Goal: Communication & Community: Answer question/provide support

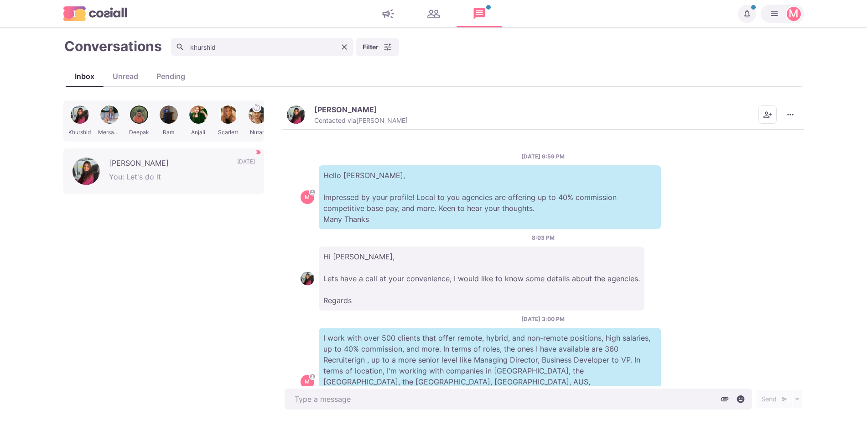
click at [443, 386] on div "[PERSON_NAME] Contacted via [PERSON_NAME] Mark as Unread Mark as Not Important …" at bounding box center [543, 255] width 522 height 311
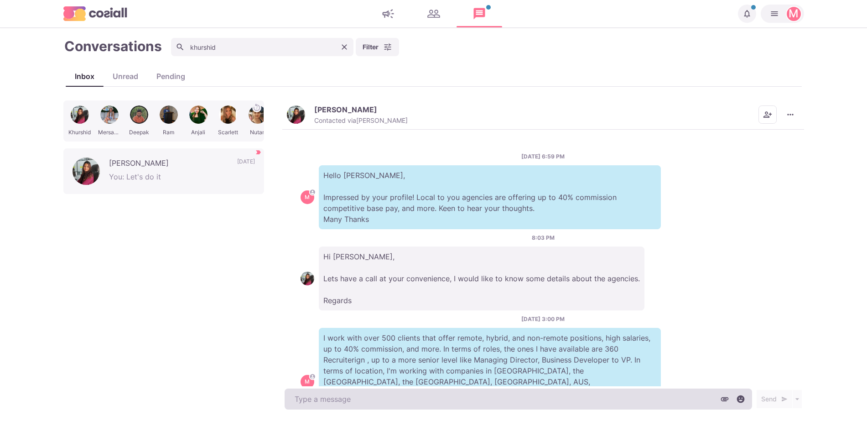
click at [441, 391] on textarea at bounding box center [519, 398] width 468 height 21
click at [441, 393] on textarea at bounding box center [519, 398] width 468 height 21
type textarea "x"
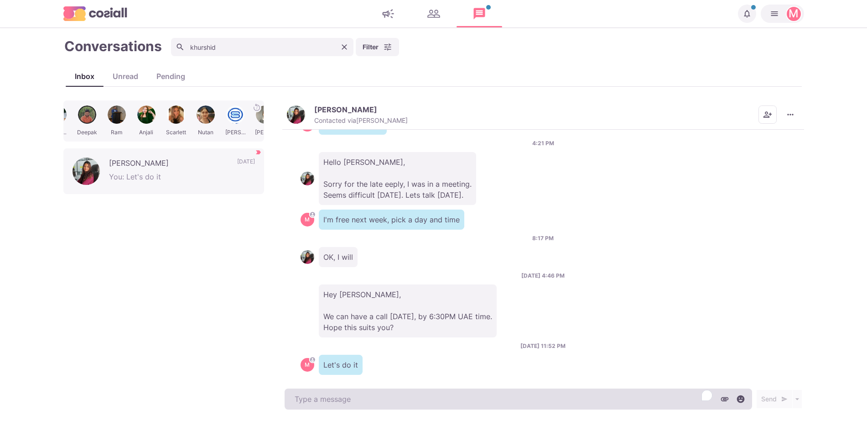
click at [442, 393] on textarea "To enrich screen reader interactions, please activate Accessibility in Grammarl…" at bounding box center [519, 398] width 468 height 21
type textarea "H"
type textarea "x"
type textarea "He"
type textarea "x"
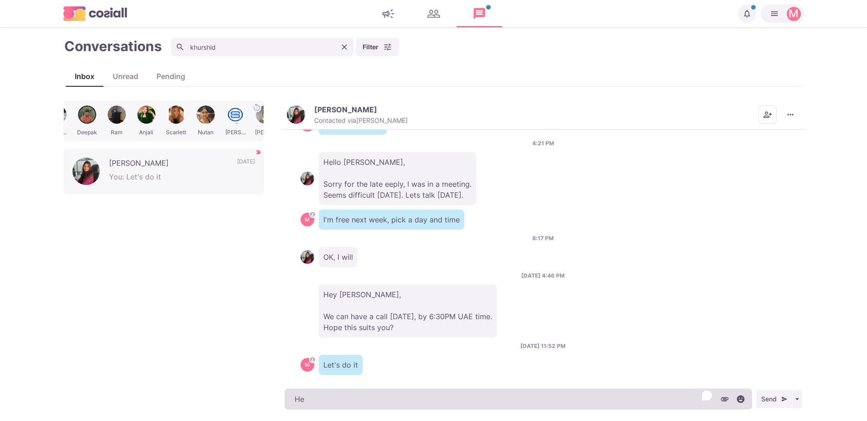
type textarea "Hey"
type textarea "x"
type textarea "Hey,"
type textarea "x"
type textarea "Hey,"
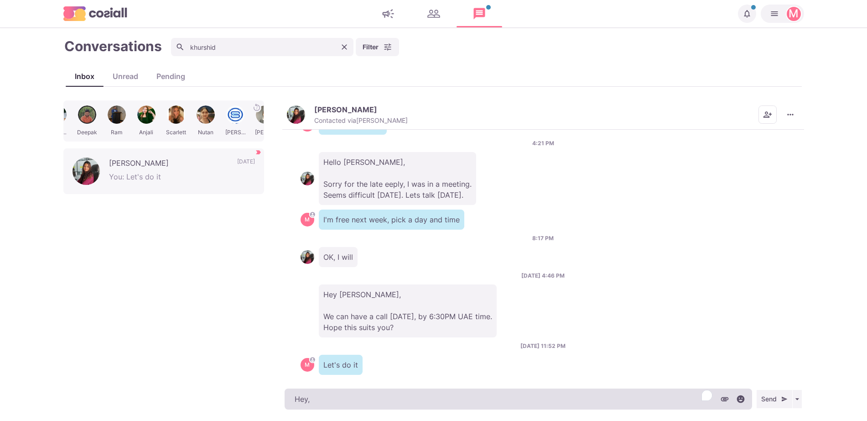
type textarea "x"
type textarea "Hey, I"
type textarea "x"
type textarea "Hey, I"
type textarea "x"
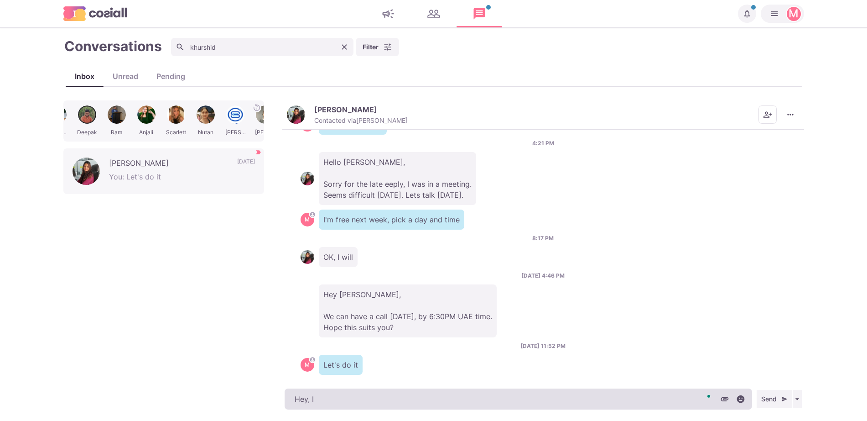
type textarea "Hey, I g"
type textarea "x"
type textarea "Hey, I go"
type textarea "x"
type textarea "Hey, I got"
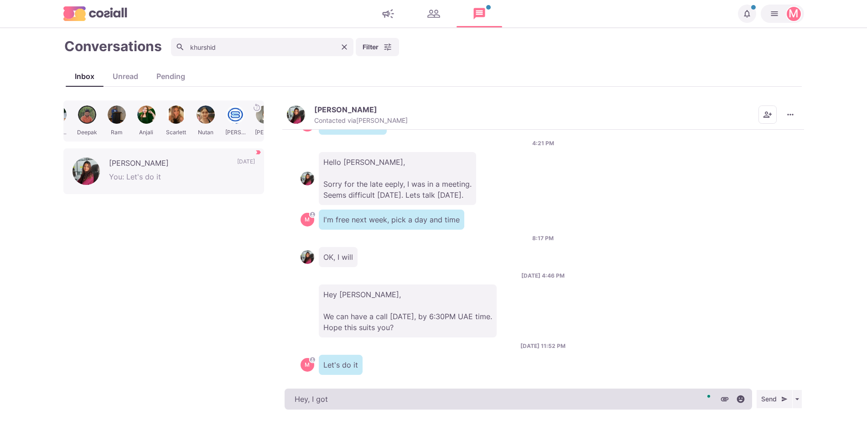
type textarea "x"
type textarea "Hey, I [DEMOGRAPHIC_DATA]"
type textarea "x"
type textarea "Hey, I gotta"
type textarea "x"
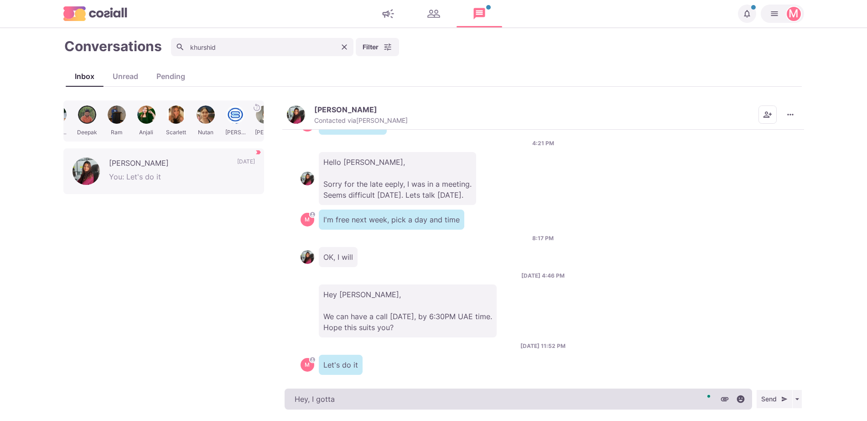
type textarea "Hey, I gotta j"
type textarea "x"
type textarea "Hey, I gotta ju"
type textarea "x"
type textarea "Hey, I gotta jupm"
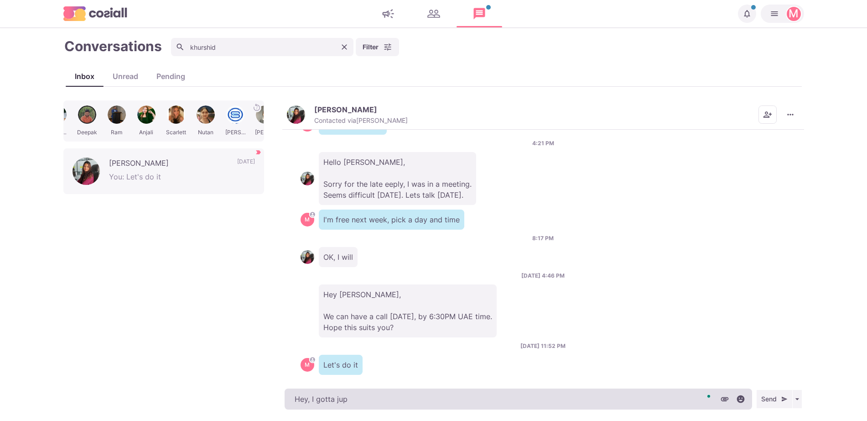
type textarea "x"
type textarea "Hey, I gotta jup"
type textarea "x"
type textarea "Hey, I gotta jump"
type textarea "x"
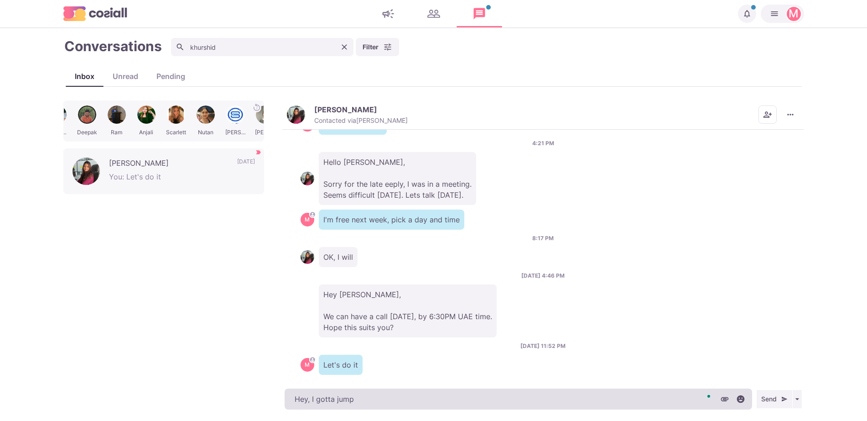
type textarea "Hey, I gotta jump"
type textarea "x"
type textarea "Hey, I gotta jump o"
type textarea "x"
type textarea "Hey, I gotta jump on"
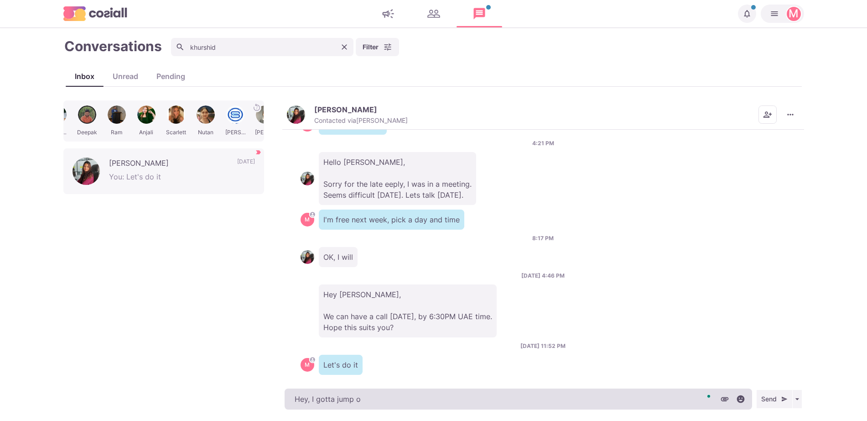
type textarea "x"
type textarea "Hey, I gotta jump on"
type textarea "x"
type textarea "Hey, I gotta jump on a"
type textarea "x"
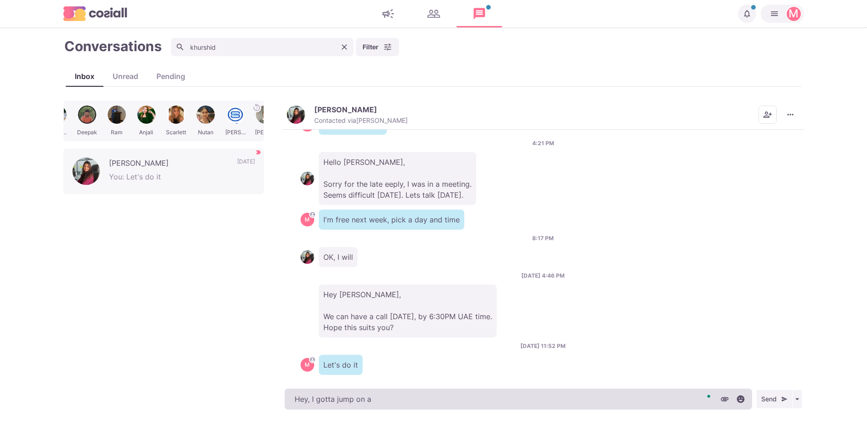
type textarea "Hey, I gotta jump on a"
type textarea "x"
type textarea "Hey, I gotta jump on a c"
type textarea "x"
type textarea "Hey, I gotta jump on a cli"
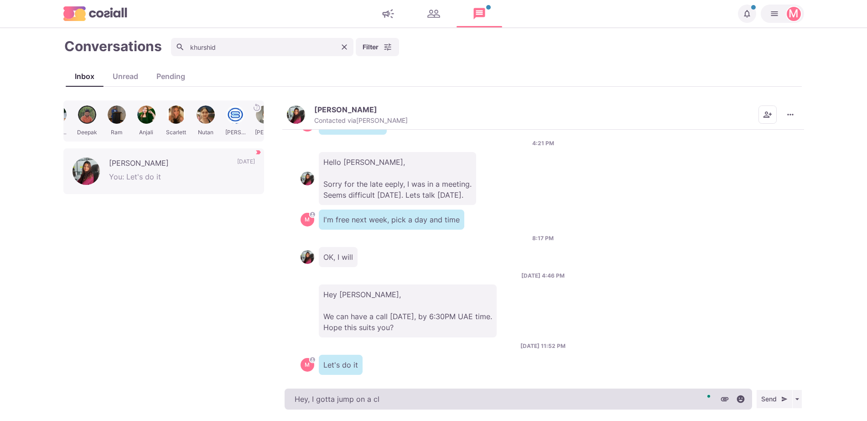
type textarea "x"
type textarea "Hey, I gotta jump on a clie"
type textarea "x"
type textarea "Hey, I gotta jump on a clien"
type textarea "x"
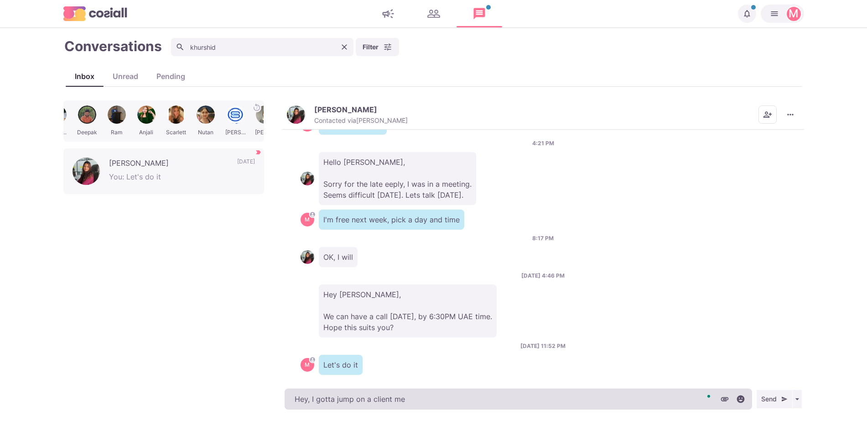
type textarea "Hey, I gotta jump on a client mee"
type textarea "x"
type textarea "Hey, I gotta jump on a client meeting"
type textarea "x"
type textarea "Hey, I gotta jump on a client meeting,"
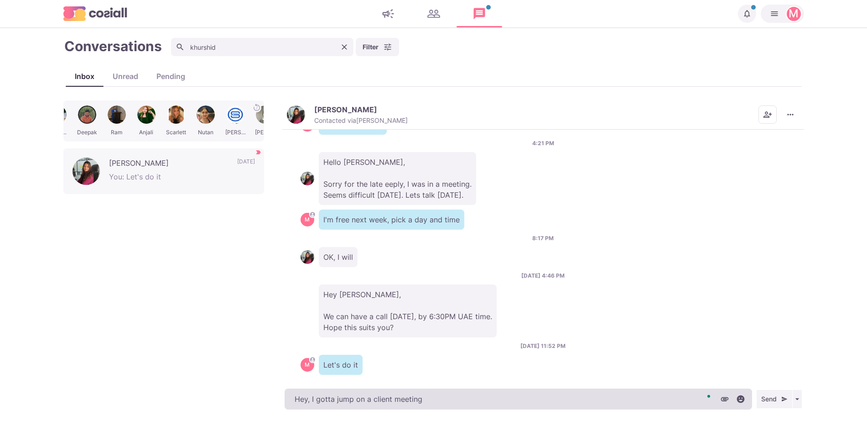
type textarea "x"
type textarea "Hey, I gotta jump on a client meeting,"
type textarea "x"
type textarea "Hey, I gotta jump on a client meeting, I"
type textarea "x"
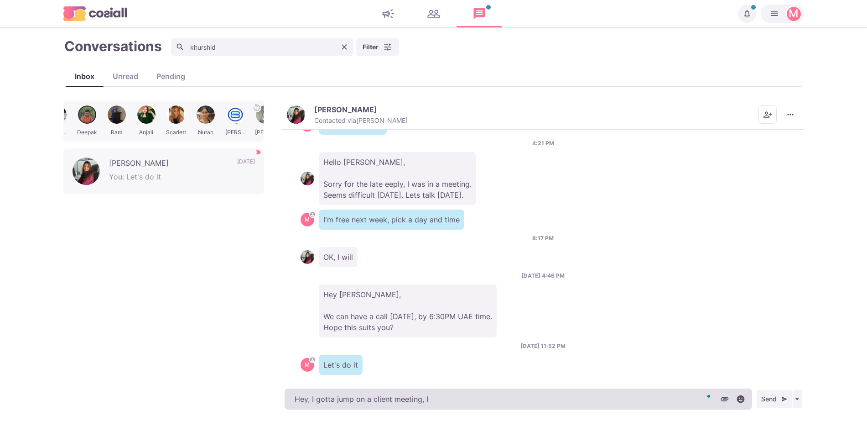
type textarea "Hey, I gotta jump on a client meeting, I"
type textarea "x"
type textarea "Hey, I gotta jump on a client meeting, I a"
type textarea "x"
type textarea "Hey, I gotta jump on a client meeting, I an t"
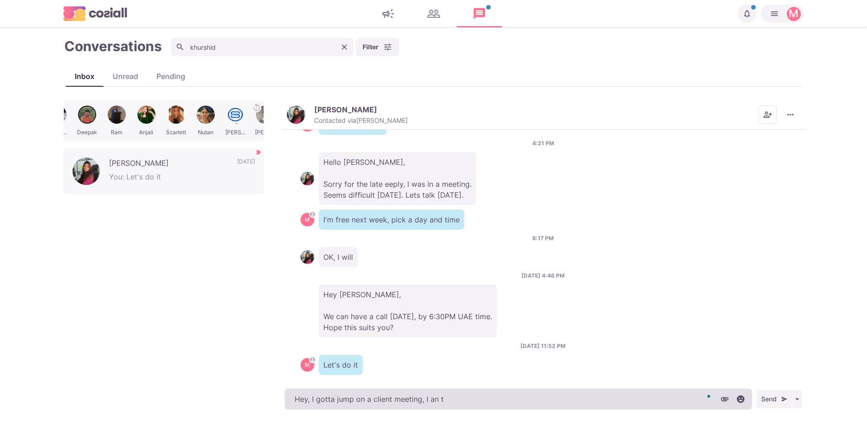
type textarea "x"
type textarea "Hey, I gotta jump on a client meeting, I an te"
type textarea "x"
type textarea "Hey, I gotta jump on a client meeting, I an t"
type textarea "x"
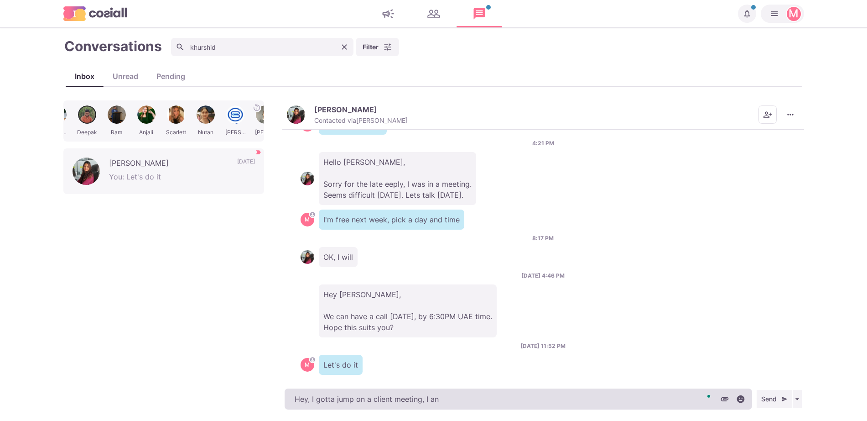
type textarea "Hey, I gotta jump on a client meeting, I an"
type textarea "x"
type textarea "Hey, I gotta jump on a client meeting, I"
type textarea "x"
type textarea "Hey, I gotta jump on a client meeting, I c"
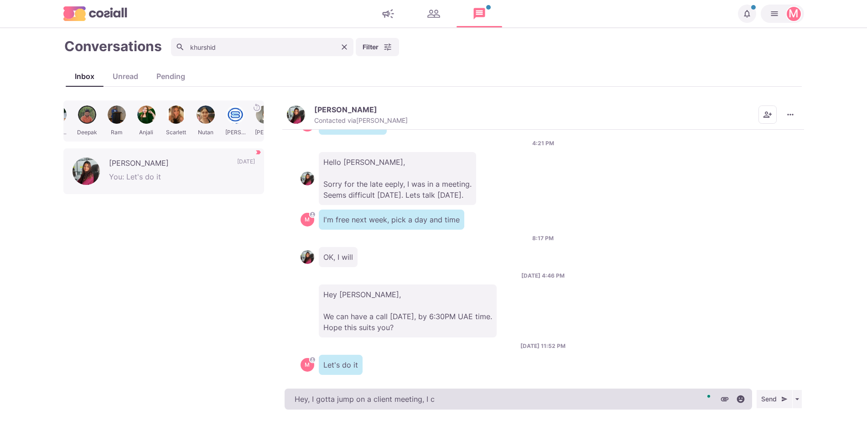
type textarea "x"
type textarea "Hey, I gotta jump on a client meeting, I ca"
type textarea "x"
type textarea "Hey, I gotta jump on a client meeting, I can"
type textarea "x"
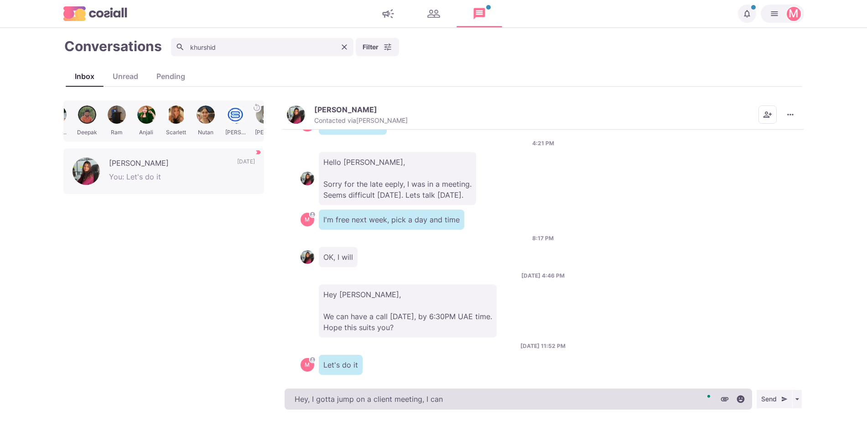
type textarea "Hey, I gotta jump on a client meeting, I can t"
type textarea "x"
type textarea "Hey, I gotta jump on a client meeting, I can tex"
type textarea "x"
type textarea "Hey, I gotta jump on a client meeting, I can text"
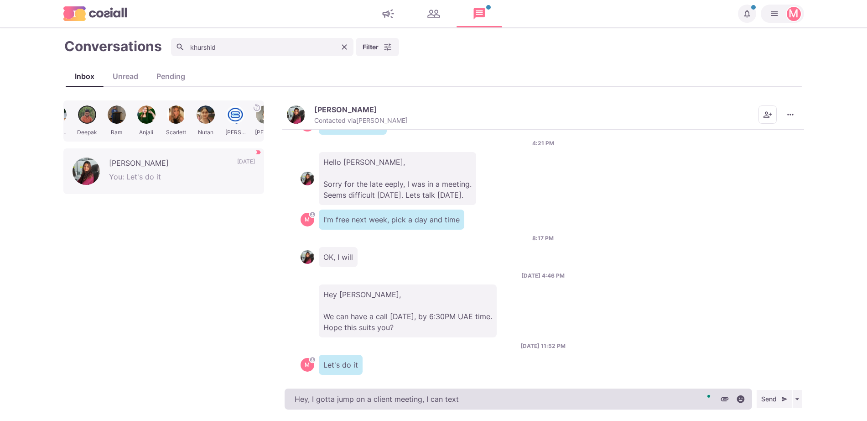
type textarea "x"
type textarea "Hey, I gotta jump on a client meeting, I can text"
type textarea "x"
type textarea "Hey, I gotta jump on a client meeting, I can text y"
type textarea "x"
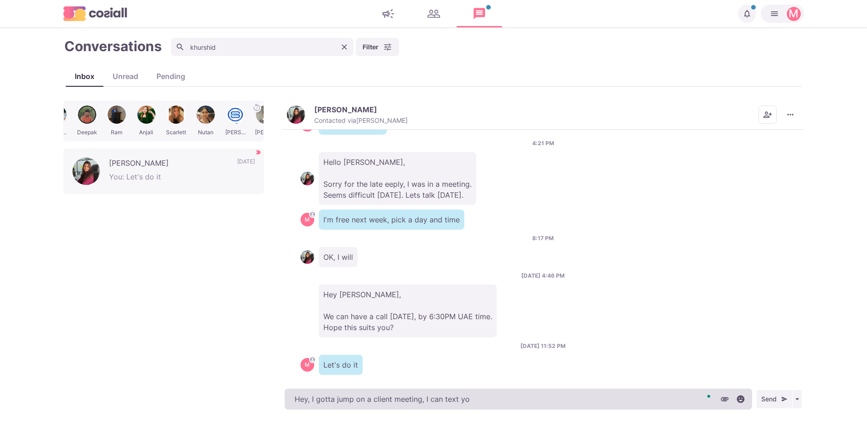
type textarea "Hey, I gotta jump on a client meeting, I can text you"
type textarea "x"
type textarea "Hey, I gotta jump on a client meeting, I can text you o"
type textarea "x"
type textarea "Hey, I gotta jump on a client meeting, I can text you on"
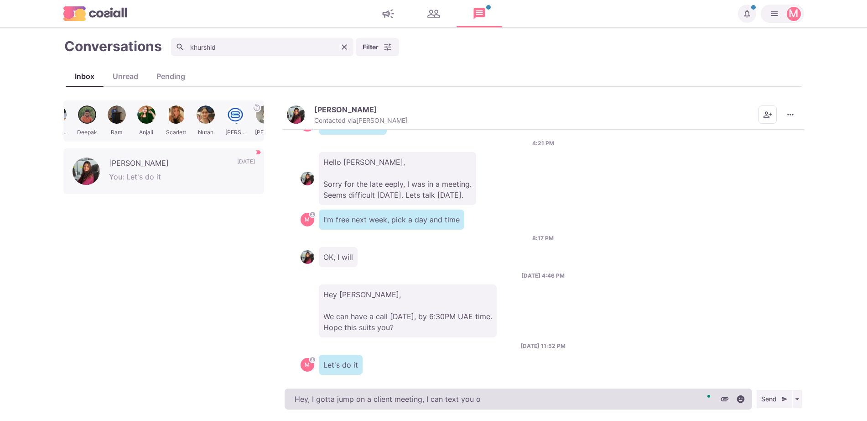
type textarea "x"
type textarea "Hey, I gotta jump on a client meeting, I can text you onc"
type textarea "x"
type textarea "Hey, I gotta jump on a client meeting, I can text you once"
type textarea "x"
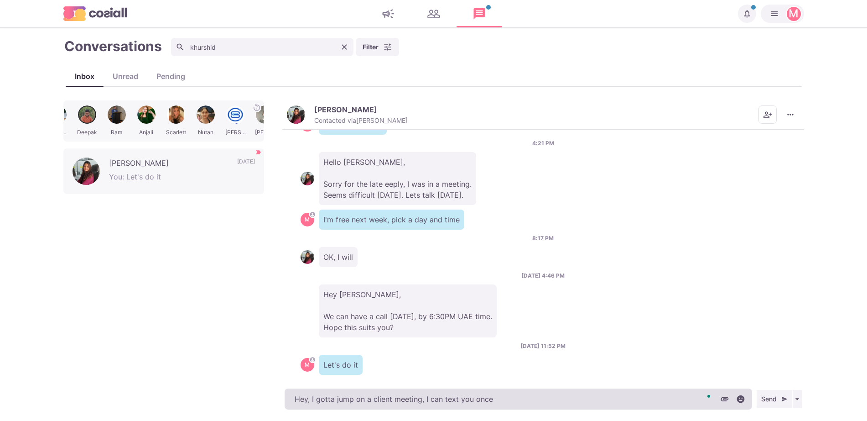
type textarea "Hey, I gotta jump on a client meeting, I can text you oncei"
type textarea "x"
type textarea "Hey, I gotta jump on a client meeting, I can text you oncei"
type textarea "x"
type textarea "Hey, I gotta jump on a client meeting, I can text you oncei"
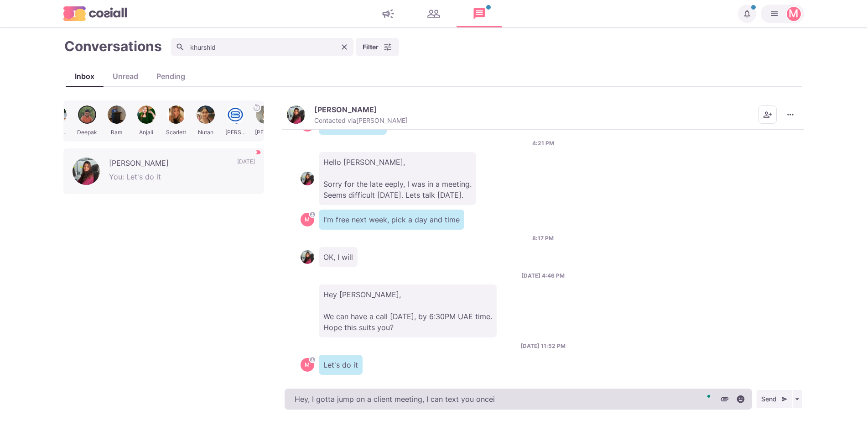
type textarea "x"
type textarea "Hey, I gotta jump on a client meeting, I can text you onceiI"
type textarea "x"
type textarea "Hey, I gotta jump on a client meeting, I can text you oncei"
type textarea "x"
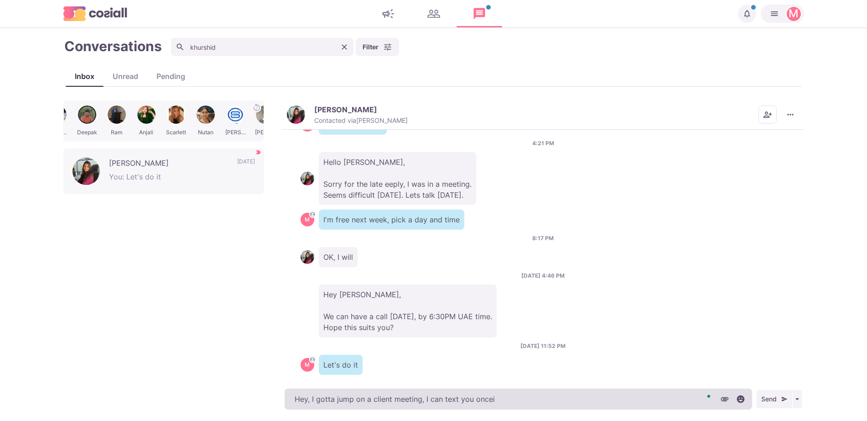
type textarea "Hey, I gotta jump on a client meeting, I can text you once"
type textarea "x"
type textarea "Hey, I gotta jump on a client meeting, I can text you once"
type textarea "x"
type textarea "Hey, I gotta jump on a client meeting, I can text you once I"
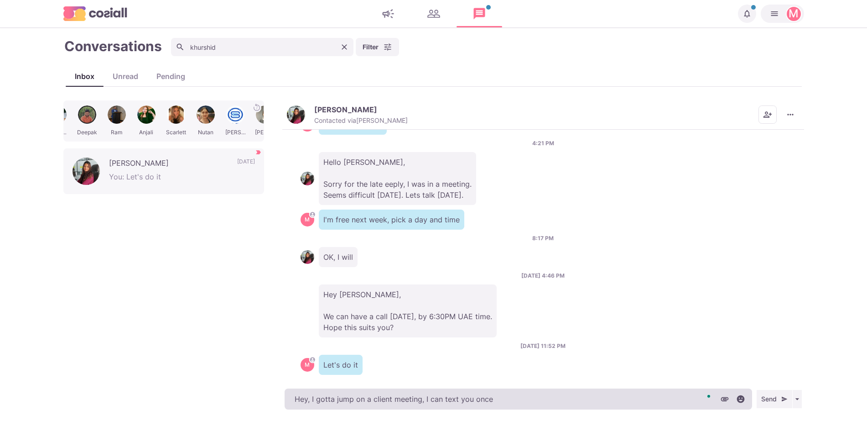
type textarea "x"
type textarea "Hey, I gotta jump on a client meeting, I can text you once I'm"
type textarea "x"
type textarea "Hey, I gotta jump on a client meeting, I can text you once I'm d"
type textarea "x"
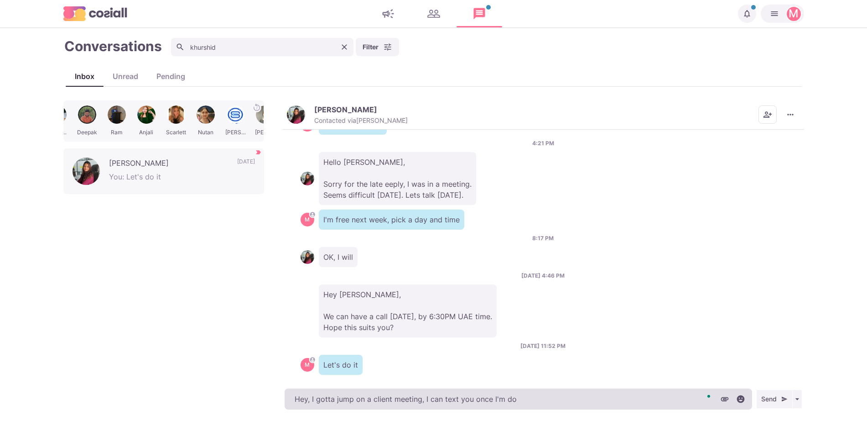
type textarea "Hey, I gotta jump on a client meeting, I can text you once I'm don"
type textarea "x"
type textarea "Hey, I gotta jump on a client meeting, I can text you once I'm done"
type textarea "x"
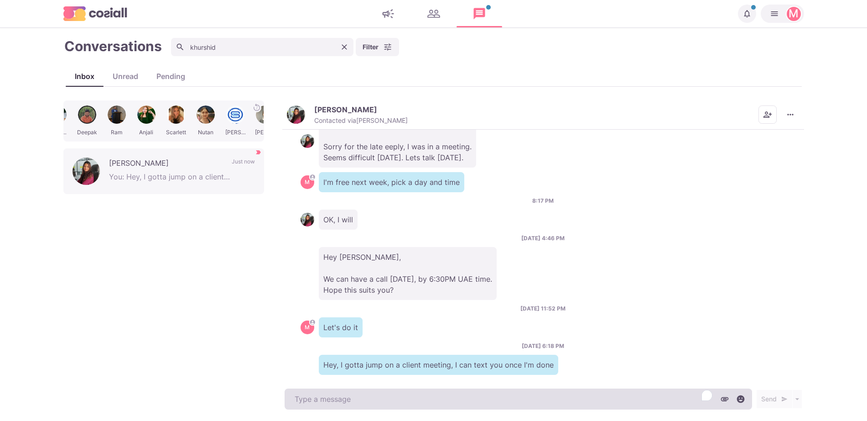
type textarea "x"
